Goal: Find specific page/section: Find specific page/section

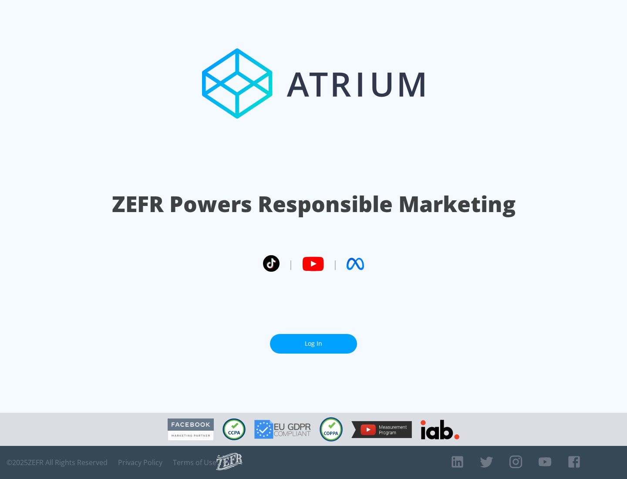
click at [313, 340] on link "Log In" at bounding box center [313, 344] width 87 height 20
